Goal: Task Accomplishment & Management: Manage account settings

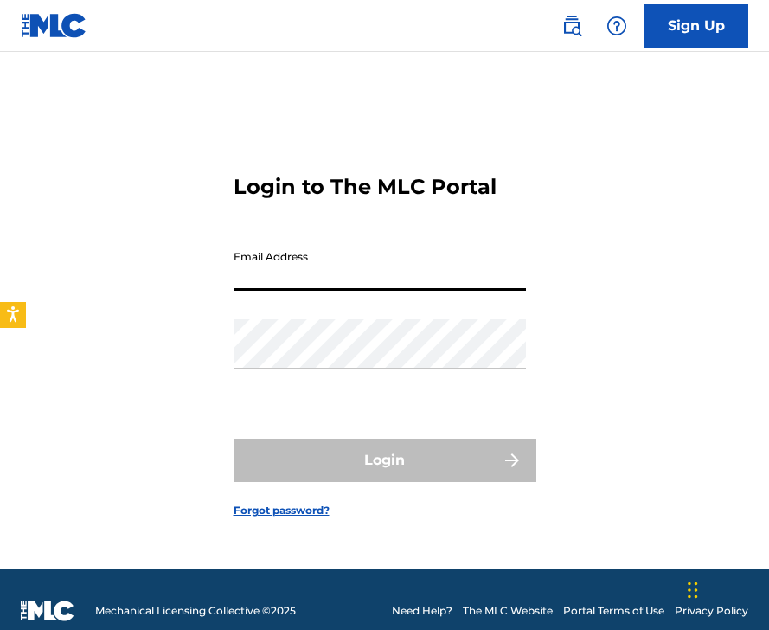
type input "[EMAIL_ADDRESS][DOMAIN_NAME]"
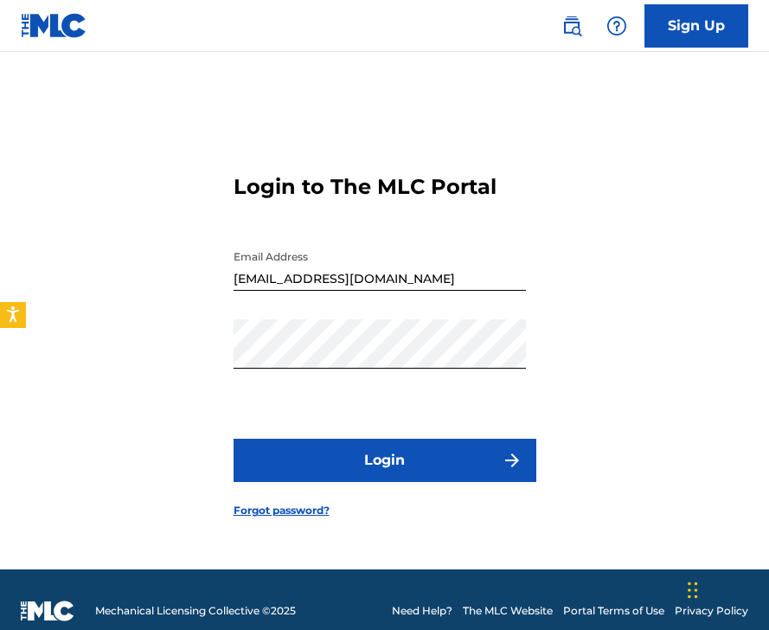
click at [337, 471] on button "Login" at bounding box center [384, 459] width 303 height 43
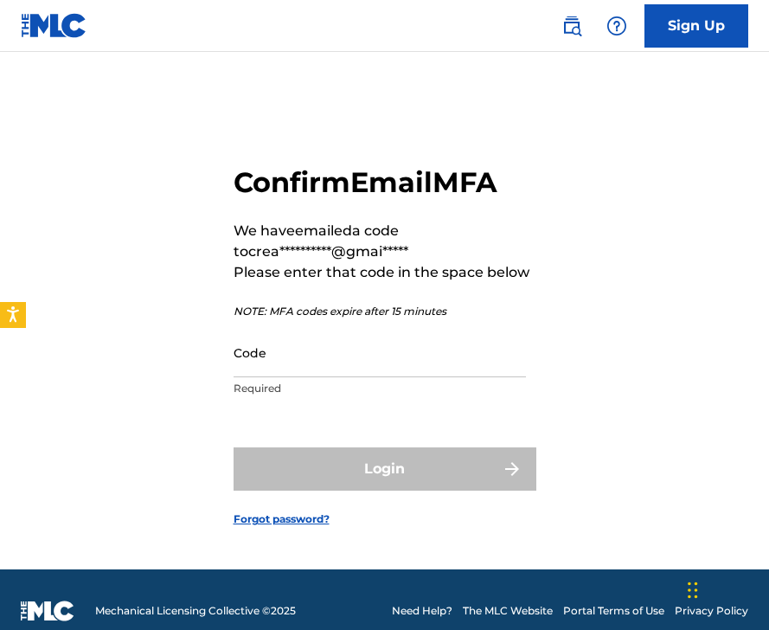
click at [419, 359] on input "Code" at bounding box center [379, 352] width 292 height 49
paste input "946351"
type input "946351"
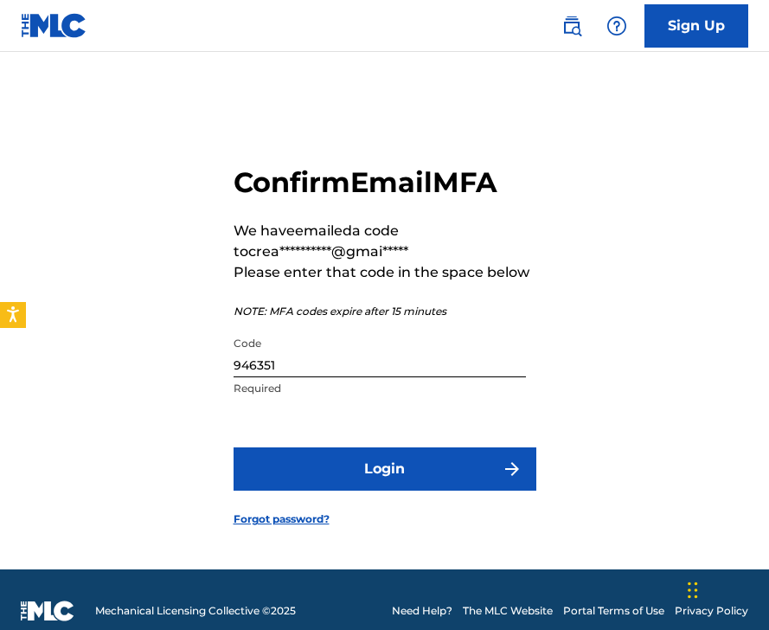
click at [455, 471] on button "Login" at bounding box center [384, 468] width 303 height 43
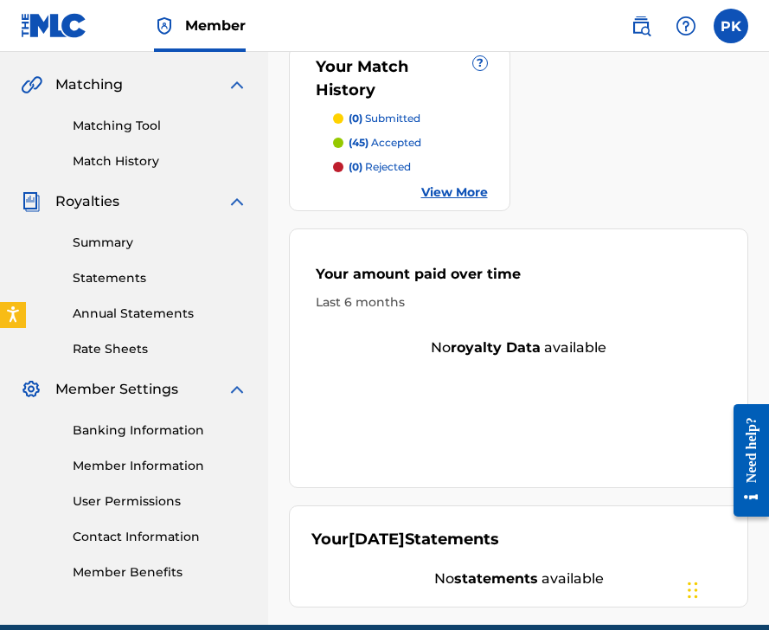
scroll to position [369, 0]
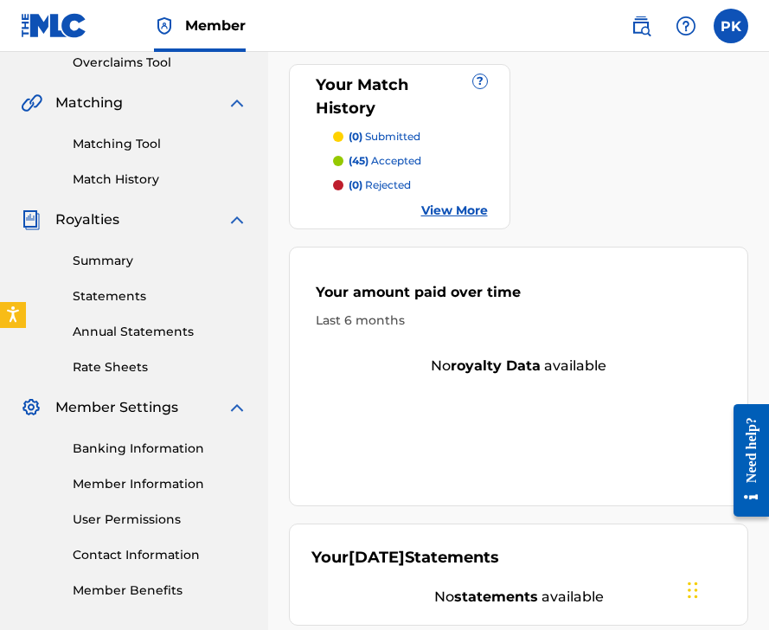
click at [194, 449] on link "Banking Information" at bounding box center [160, 448] width 175 height 18
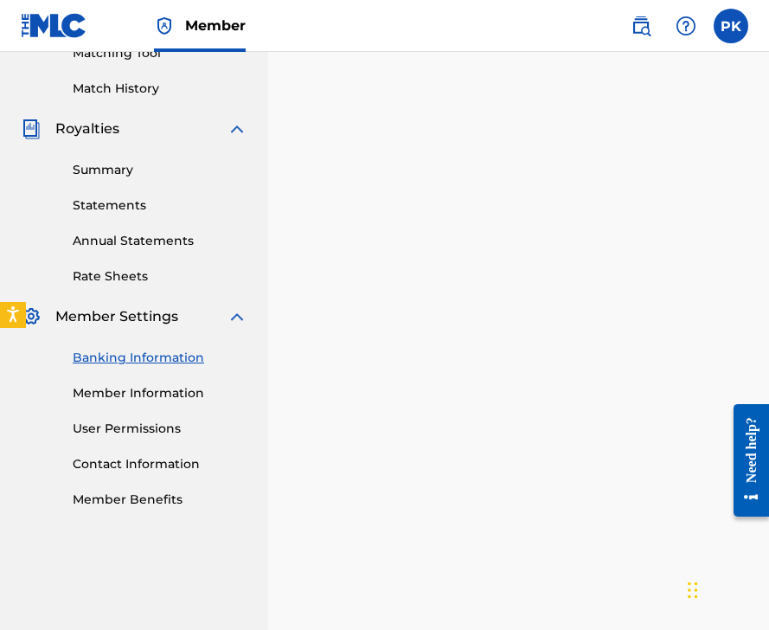
scroll to position [460, 0]
click at [111, 172] on link "Summary" at bounding box center [160, 170] width 175 height 18
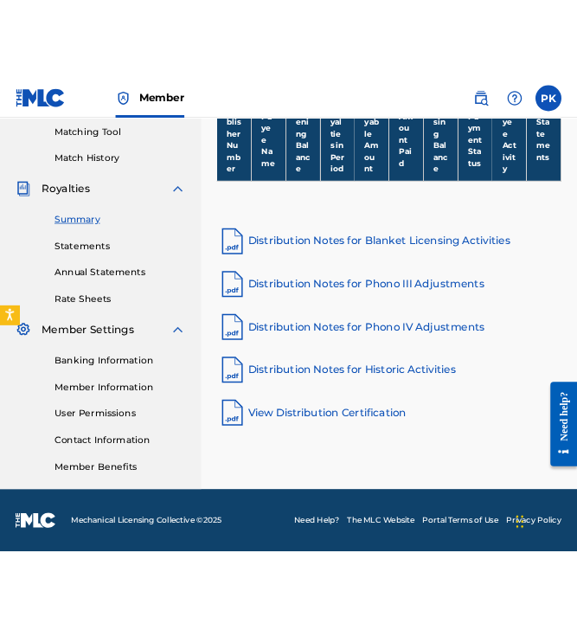
scroll to position [443, 0]
